Goal: Task Accomplishment & Management: Complete application form

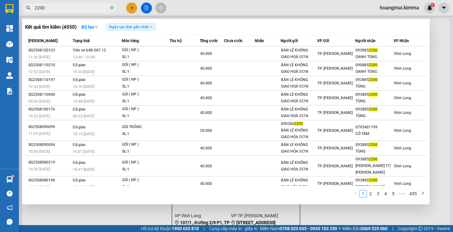
click at [54, 8] on input "2200" at bounding box center [72, 7] width 74 height 7
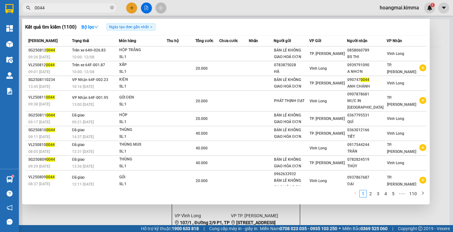
click at [53, 12] on span "0044" at bounding box center [69, 7] width 94 height 9
click at [53, 9] on input "0044" at bounding box center [72, 7] width 74 height 7
type input "9"
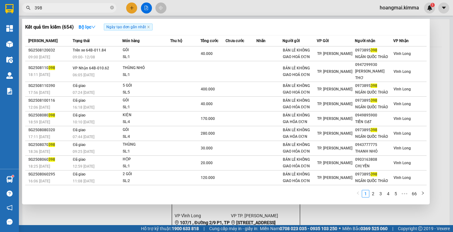
type input "398"
click at [133, 6] on div at bounding box center [226, 116] width 453 height 232
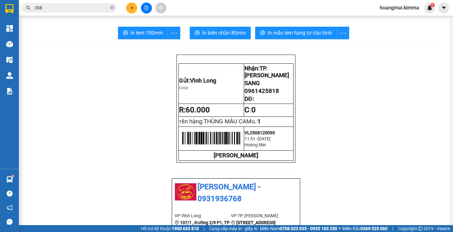
click at [133, 6] on icon "plus" at bounding box center [132, 8] width 4 height 4
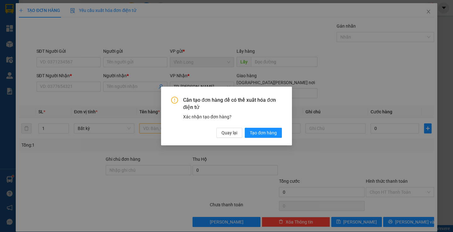
click at [230, 139] on div "Cần tạo đơn hàng để có thể xuất hóa đơn điện tử Xác nhận tạo đơn hàng? Quay lại…" at bounding box center [226, 116] width 131 height 59
click at [231, 135] on span "Quay lại" at bounding box center [229, 133] width 16 height 7
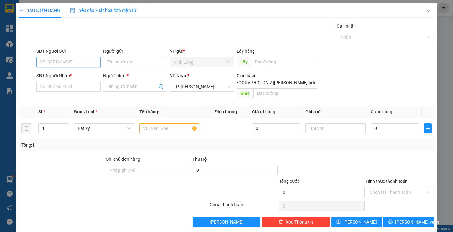
click at [74, 63] on input "SĐT Người Gửi" at bounding box center [68, 62] width 64 height 10
click at [112, 64] on input "Người gửi" at bounding box center [135, 62] width 64 height 10
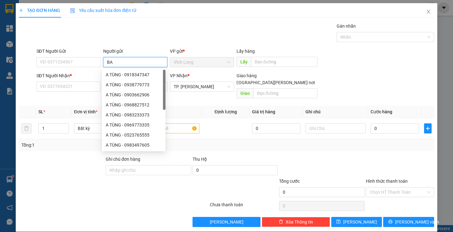
type input "BAN"
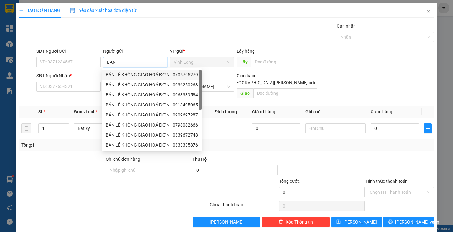
click at [120, 73] on div "BÁN LẺ KHÔNG GIAO HOÁ ĐƠN - 0705795279" at bounding box center [152, 74] width 92 height 7
type input "0705795279"
type input "BÁN LẺ KHÔNG GIAO HOÁ ĐƠN"
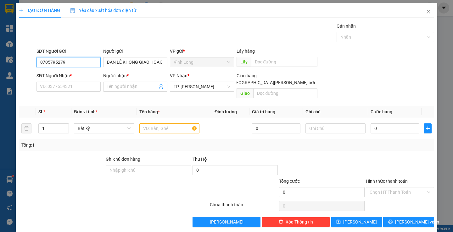
drag, startPoint x: 91, startPoint y: 65, endPoint x: 20, endPoint y: 65, distance: 70.4
click at [20, 65] on div "SĐT Người Gửi 0705795279 0705795279 Người gửi BÁN LẺ KHÔNG GIAO HOÁ ĐƠN VP gửi …" at bounding box center [226, 59] width 416 height 22
click at [56, 86] on input "SĐT Người Nhận *" at bounding box center [68, 87] width 64 height 10
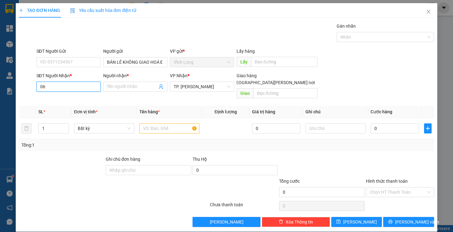
type input "06"
click at [4, 93] on div "TẠO ĐƠN HÀNG Yêu cầu xuất [PERSON_NAME] điện tử Transit Pickup Surcharge Ids Tr…" at bounding box center [226, 116] width 453 height 232
click at [58, 87] on input "06" at bounding box center [68, 87] width 64 height 10
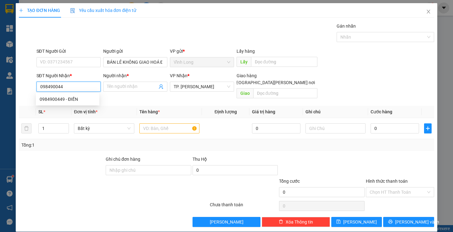
type input "0984900449"
click at [69, 100] on div "0984900449 - ĐIỀN" at bounding box center [68, 99] width 56 height 7
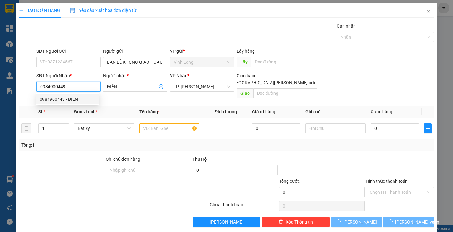
type input "ĐIỀN"
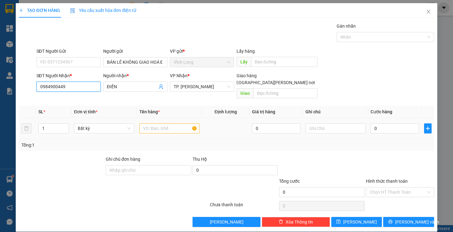
type input "0984900449"
click at [160, 124] on input "text" at bounding box center [169, 129] width 60 height 10
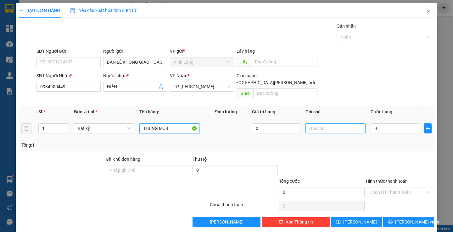
type input "THÙNG MUS"
click at [313, 125] on input "text" at bounding box center [335, 129] width 60 height 10
type input "SA"
drag, startPoint x: 368, startPoint y: 122, endPoint x: 371, endPoint y: 121, distance: 3.6
click at [370, 124] on input "0" at bounding box center [394, 129] width 48 height 10
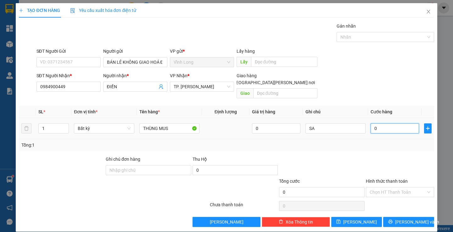
type input "4"
type input "40"
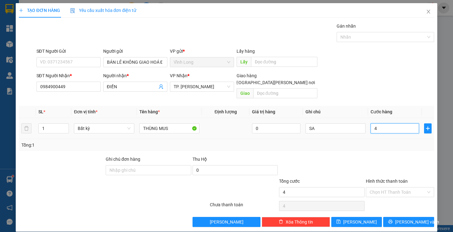
type input "40"
type input "40.000"
click at [400, 158] on div at bounding box center [399, 167] width 69 height 22
click at [393, 188] on input "Hình thức thanh toán" at bounding box center [397, 192] width 56 height 9
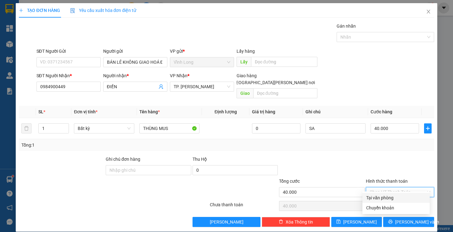
click at [392, 188] on input "Hình thức thanh toán" at bounding box center [397, 192] width 56 height 9
click at [392, 195] on div "Tại văn phòng" at bounding box center [396, 198] width 60 height 7
type input "0"
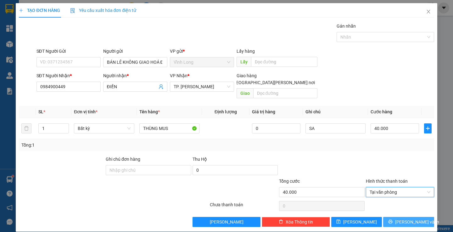
drag, startPoint x: 400, startPoint y: 208, endPoint x: 399, endPoint y: 212, distance: 4.1
click at [400, 208] on div "Transit Pickup Surcharge Ids Transit Deliver Surcharge Ids Transit Deliver Surc…" at bounding box center [226, 125] width 415 height 205
click at [399, 219] on span "[PERSON_NAME] và In" at bounding box center [417, 222] width 44 height 7
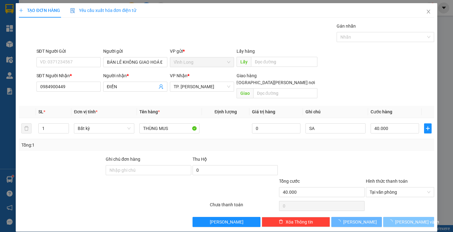
click at [399, 219] on span "[PERSON_NAME] và In" at bounding box center [417, 222] width 44 height 7
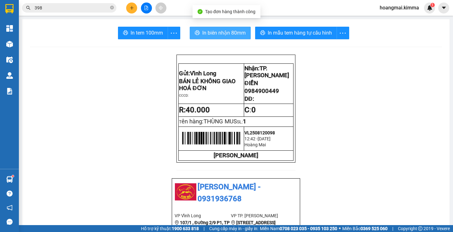
click at [227, 34] on span "In biên nhận 80mm" at bounding box center [223, 33] width 43 height 8
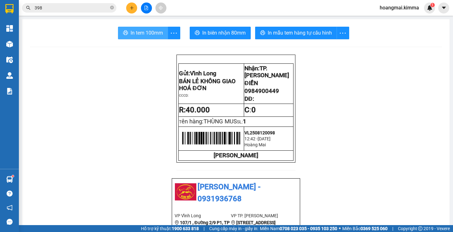
click at [146, 31] on span "In tem 100mm" at bounding box center [146, 33] width 32 height 8
